Goal: Task Accomplishment & Management: Use online tool/utility

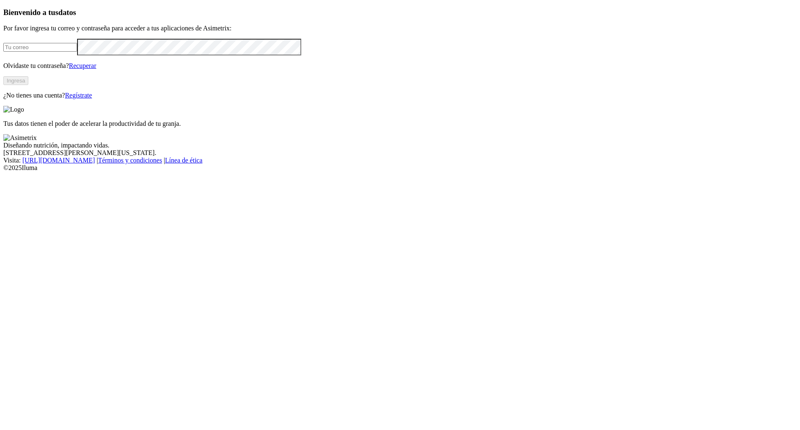
type input "[PERSON_NAME][EMAIL_ADDRESS][PERSON_NAME][PERSON_NAME][DOMAIN_NAME]"
click at [28, 85] on button "Ingresa" at bounding box center [15, 80] width 25 height 9
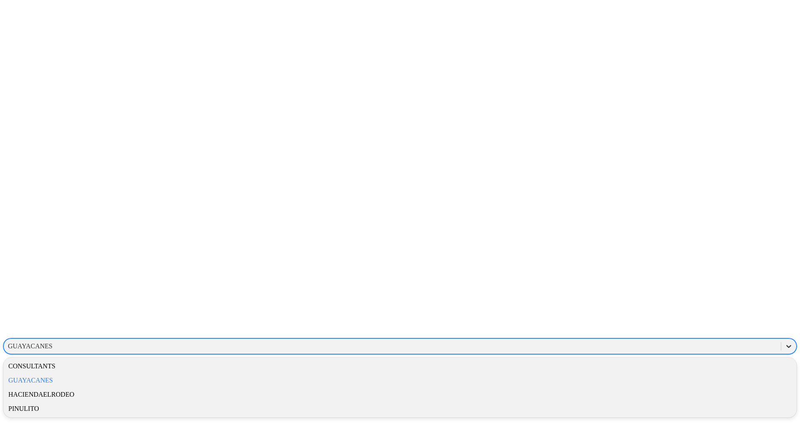
click at [784, 342] on icon at bounding box center [788, 346] width 8 height 8
click at [684, 373] on div "GUAYACANES" at bounding box center [399, 380] width 793 height 14
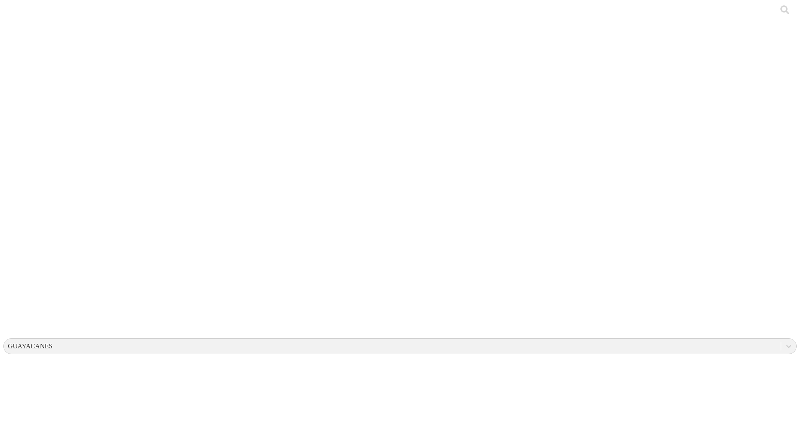
click at [784, 342] on icon at bounding box center [788, 346] width 8 height 8
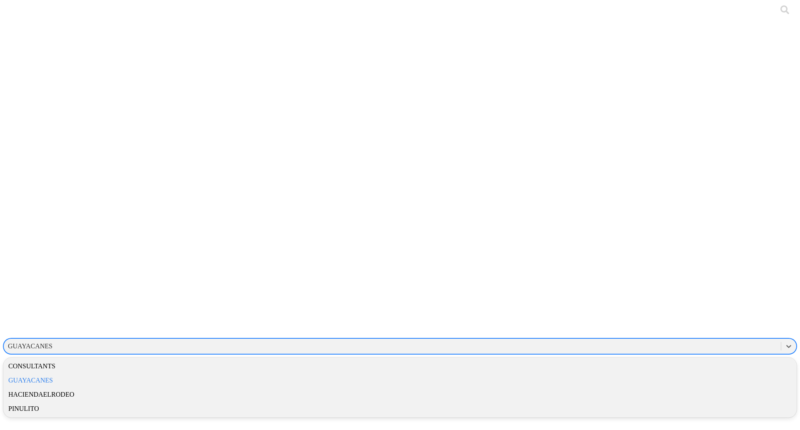
click at [678, 387] on div "HACIENDAELRODEO" at bounding box center [399, 394] width 793 height 14
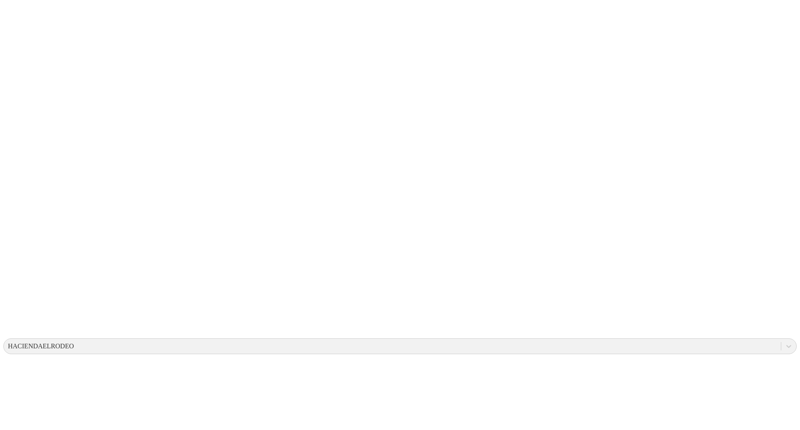
click at [784, 342] on icon at bounding box center [788, 346] width 8 height 8
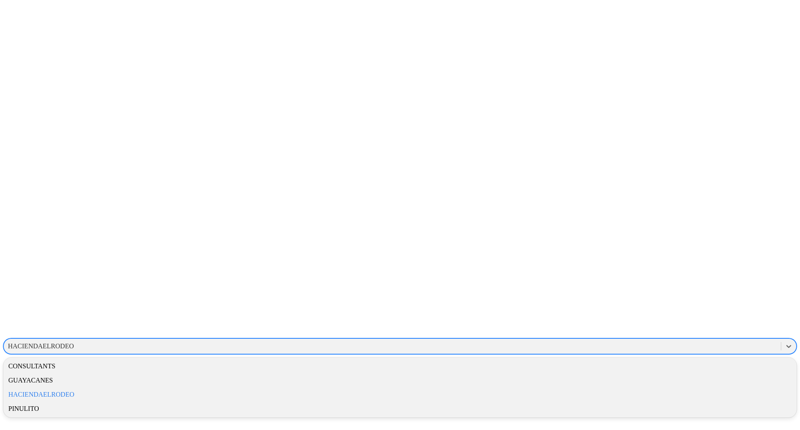
click at [698, 359] on div "CONSULTANTS" at bounding box center [399, 366] width 793 height 14
